Goal: Task Accomplishment & Management: Manage account settings

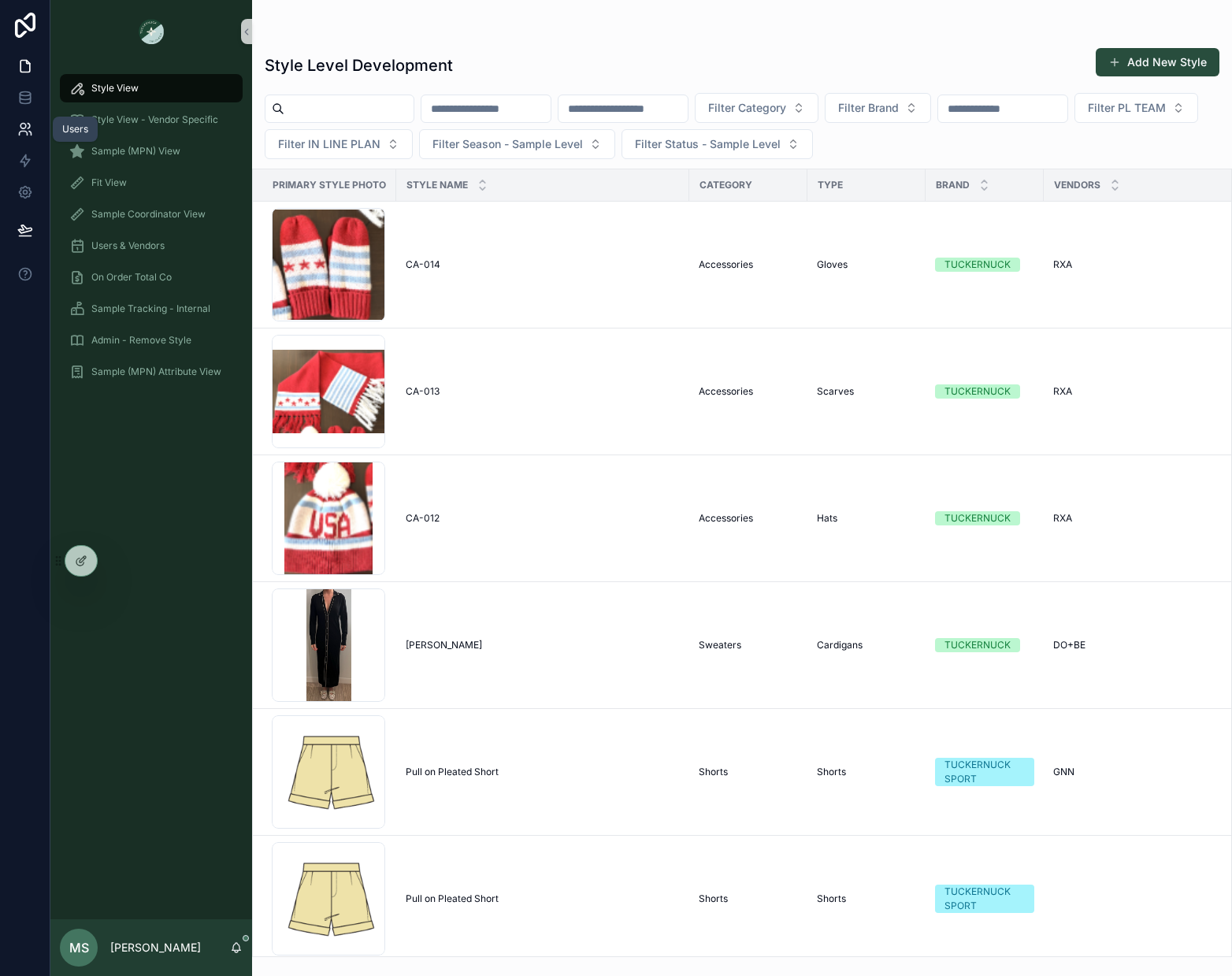
click at [26, 125] on icon at bounding box center [23, 126] width 6 height 6
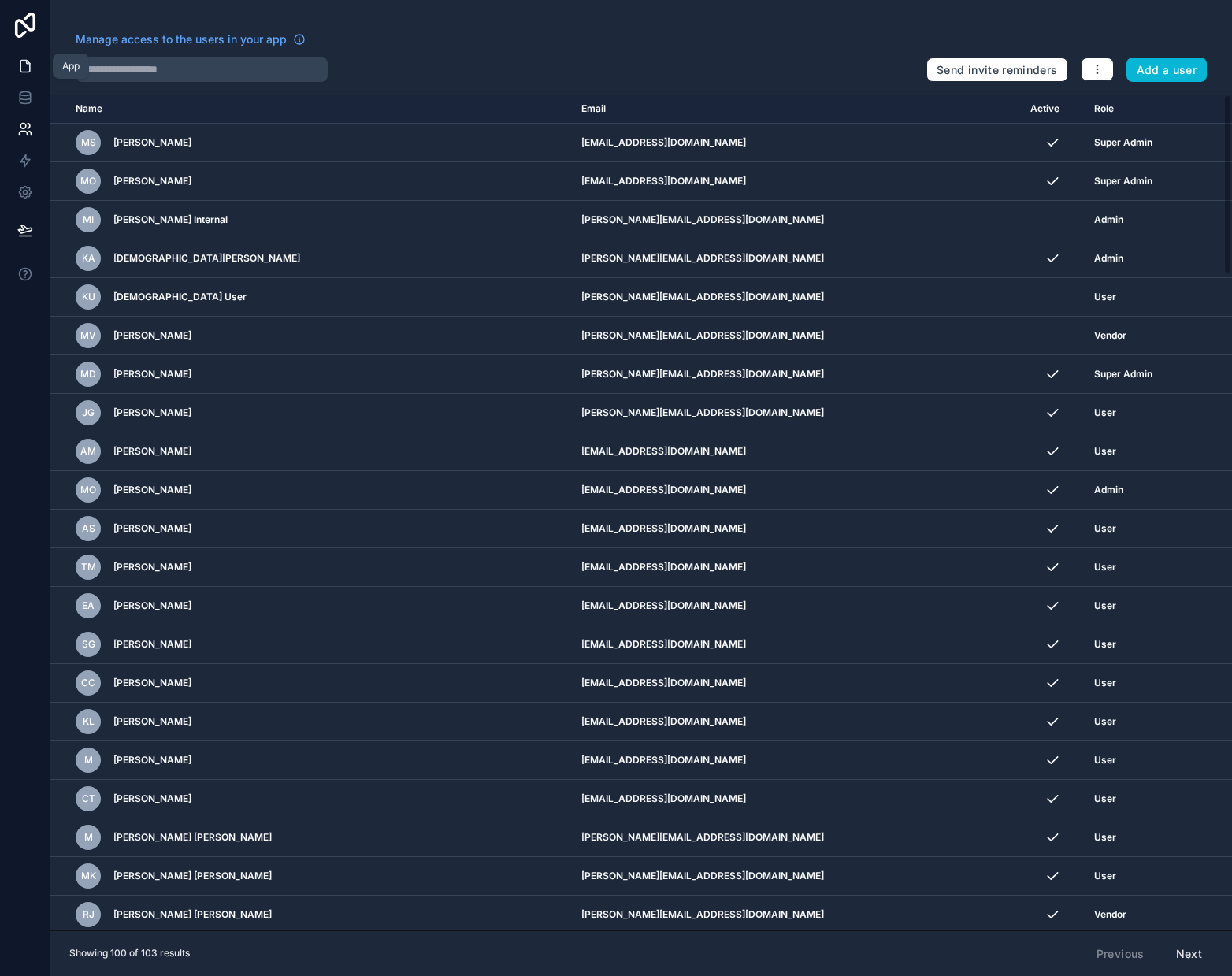
click at [21, 62] on icon at bounding box center [25, 66] width 16 height 16
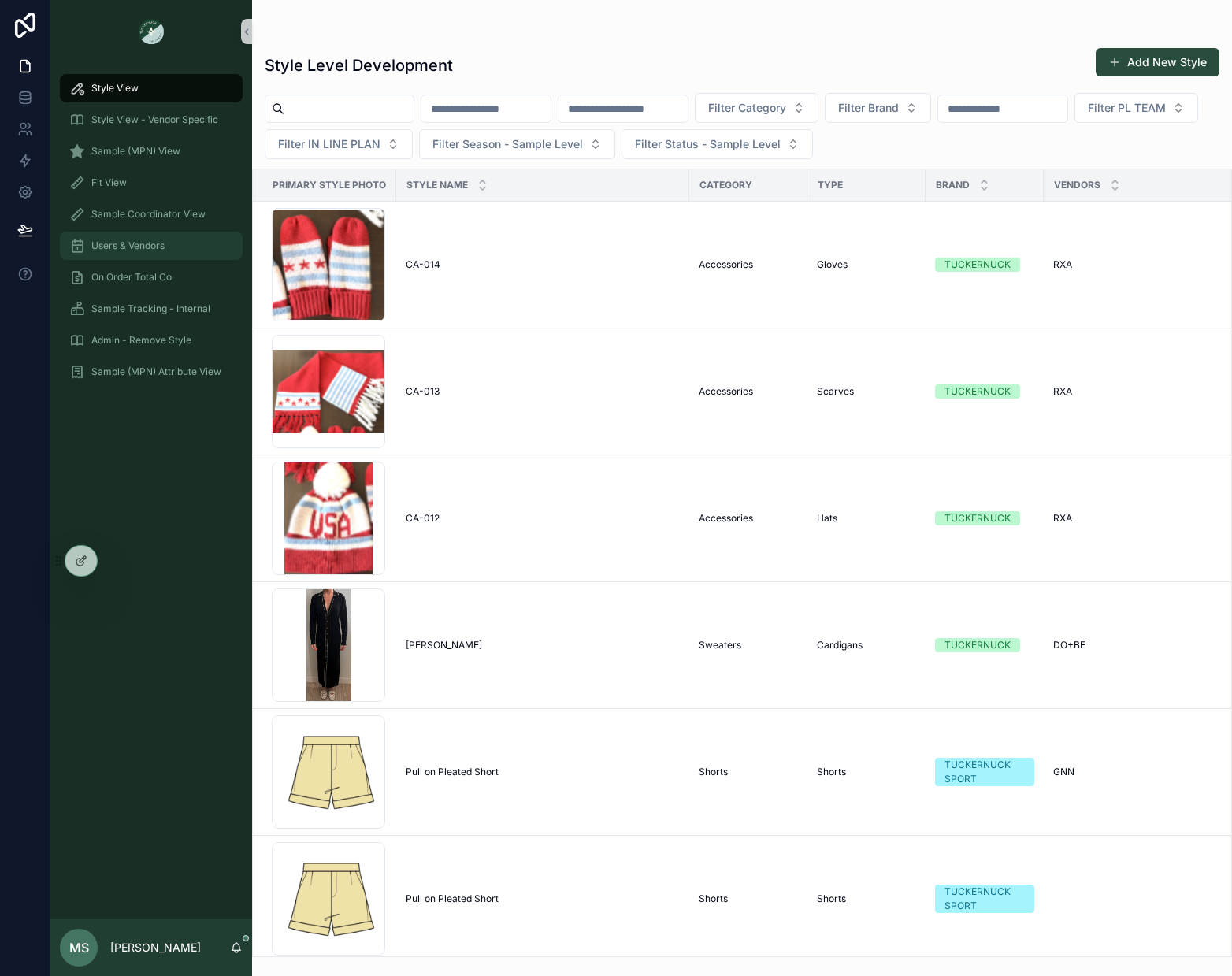
click at [154, 248] on span "Users & Vendors" at bounding box center [128, 245] width 73 height 12
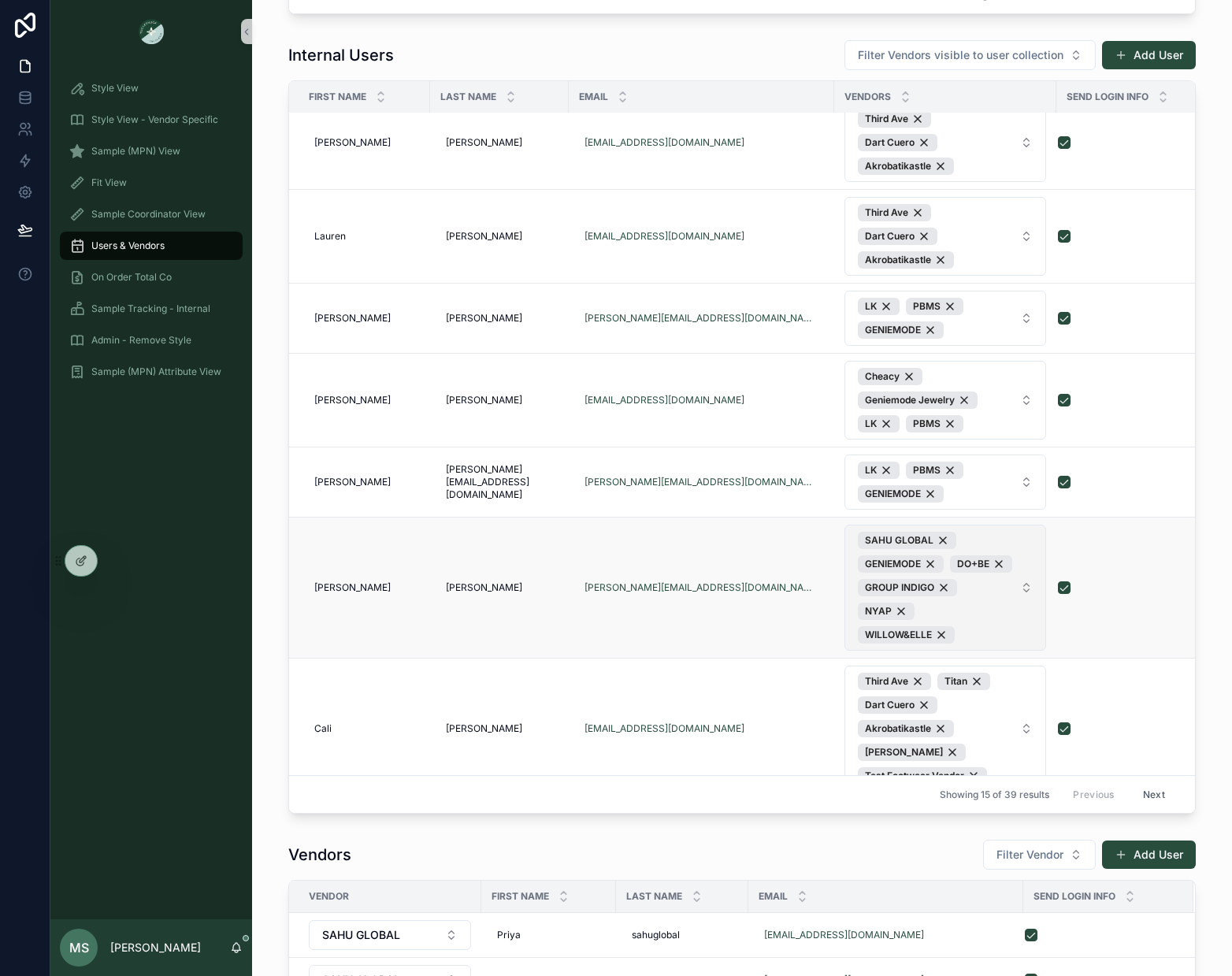
scroll to position [475, 0]
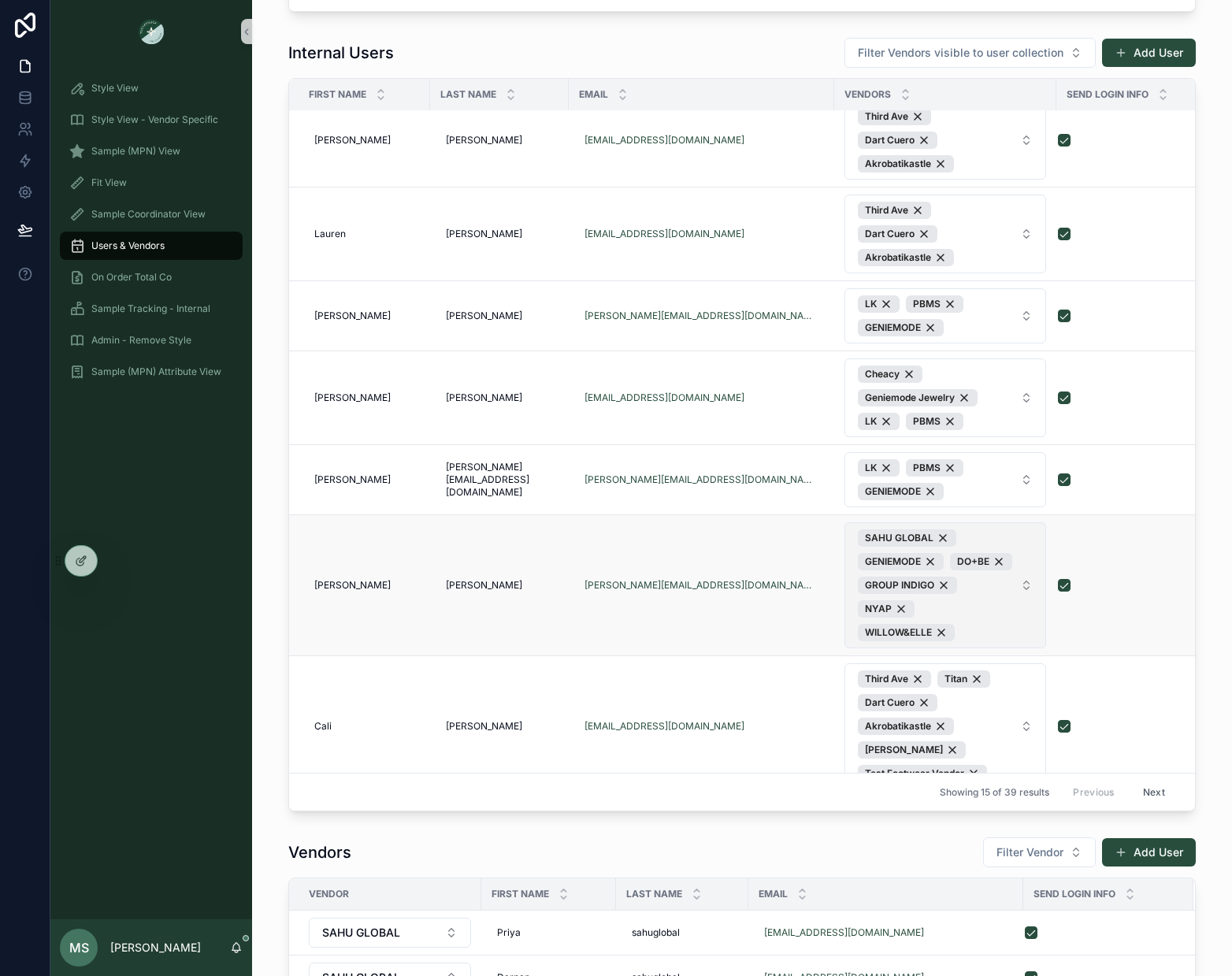
click at [972, 603] on span "SAHU GLOBAL GENIEMODE DO+BE GROUP INDIGO NYAP WILLOW&ELLE" at bounding box center [936, 585] width 156 height 111
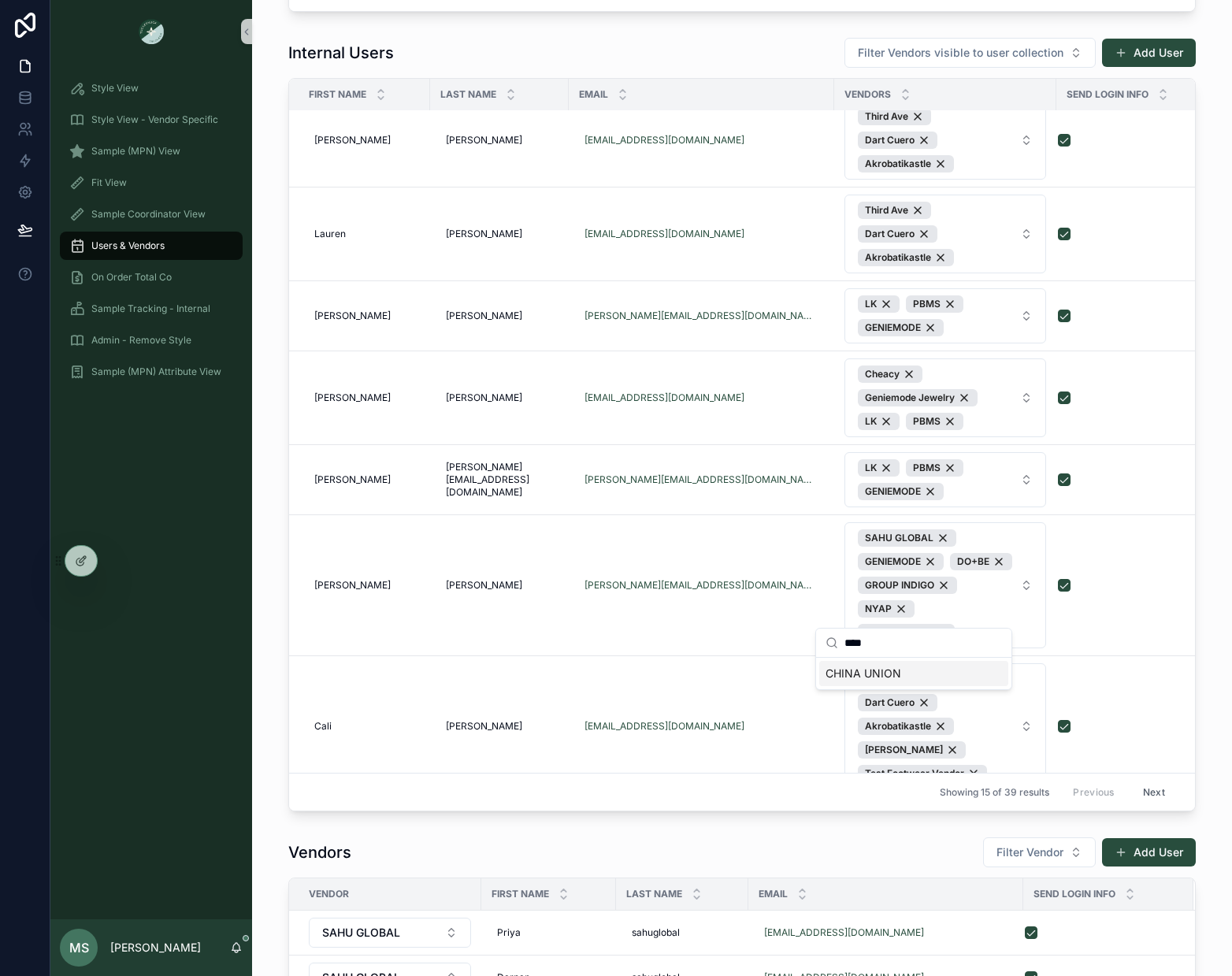
type input "****"
click at [888, 670] on span "CHINA UNION" at bounding box center [863, 673] width 76 height 16
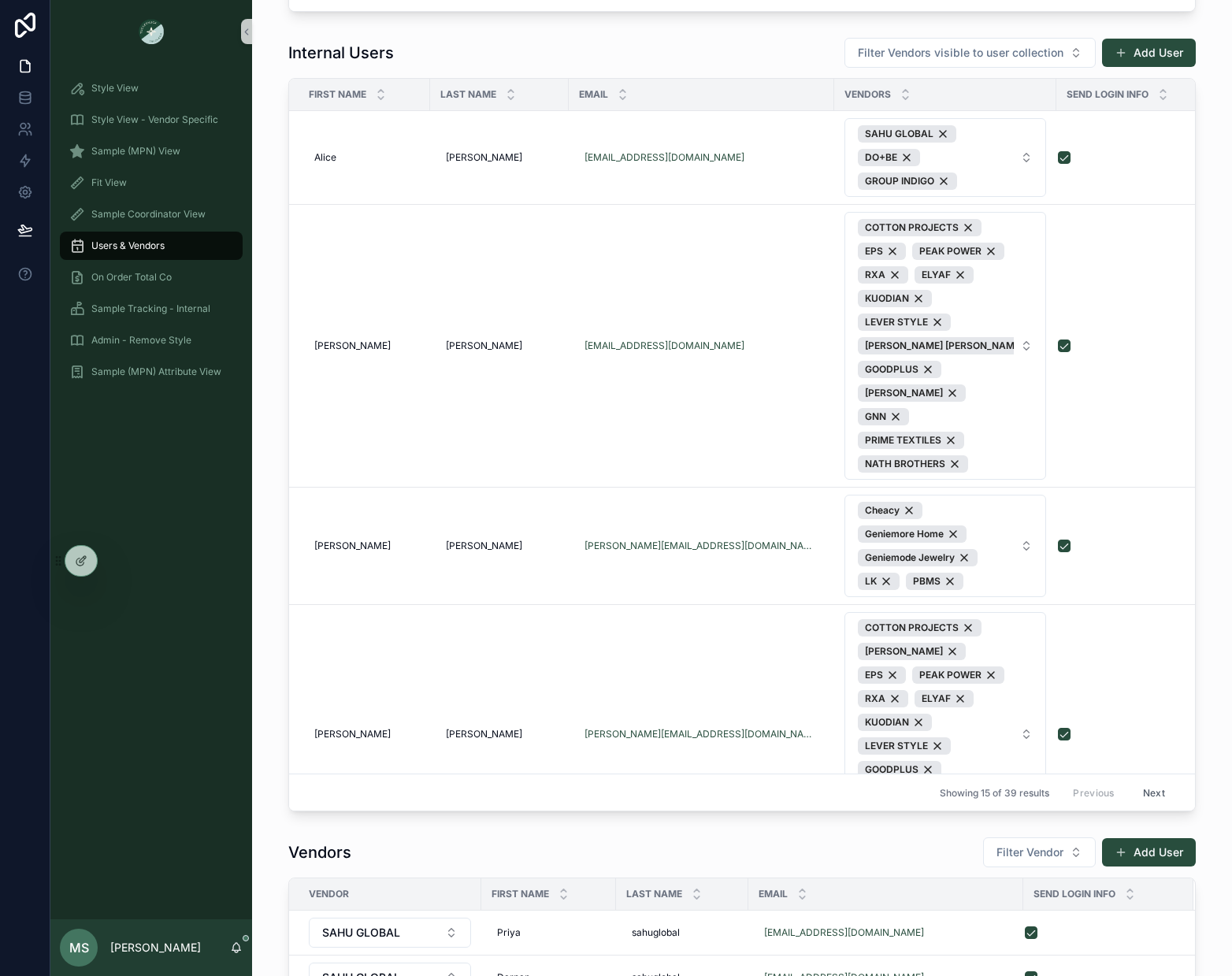
scroll to position [0, 0]
